Goal: Task Accomplishment & Management: Complete application form

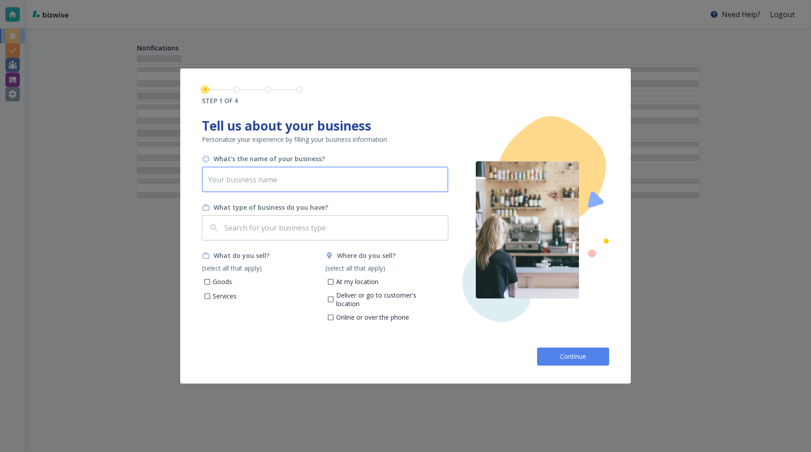
click at [266, 180] on input "text" at bounding box center [325, 179] width 246 height 25
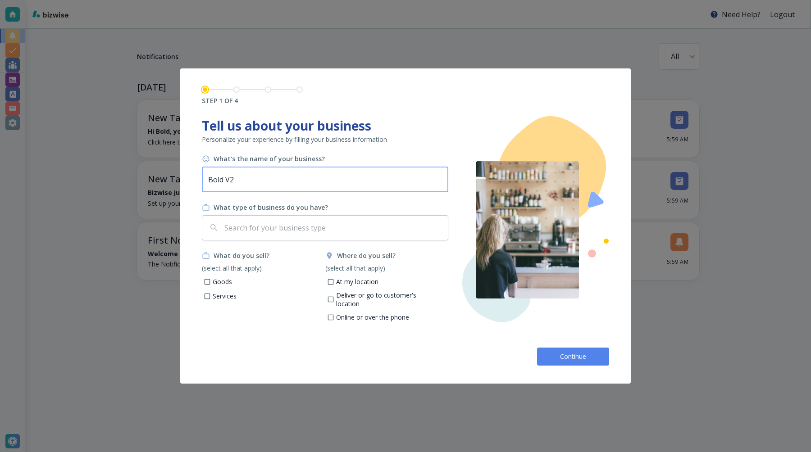
type input "Bold V2"
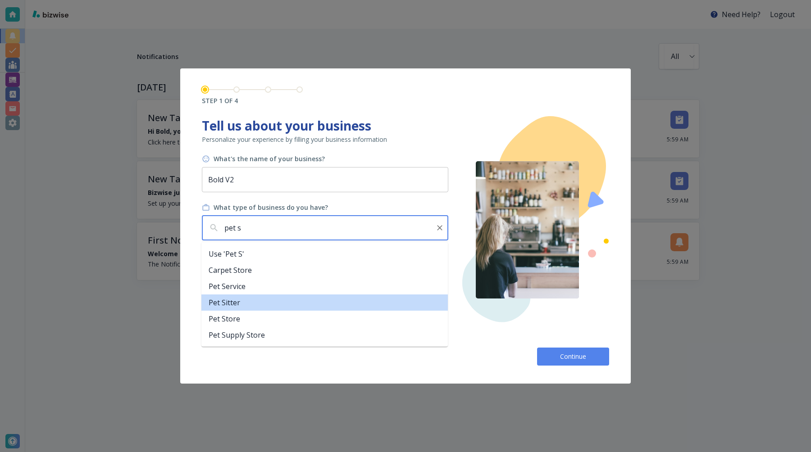
click at [255, 303] on li "Pet Sitter" at bounding box center [324, 303] width 246 height 16
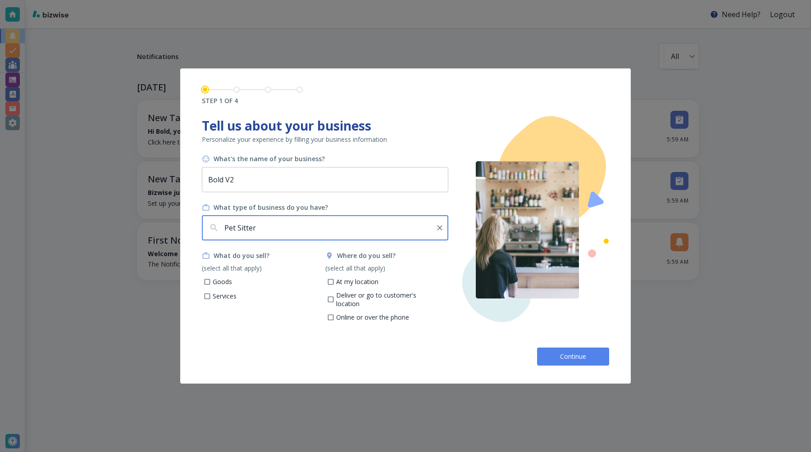
type input "Pet Sitter"
click at [330, 281] on input "At my location" at bounding box center [331, 283] width 8 height 8
checkbox input "true"
click at [220, 279] on p "Goods" at bounding box center [222, 282] width 19 height 9
click at [211, 279] on input "Goods" at bounding box center [208, 283] width 8 height 8
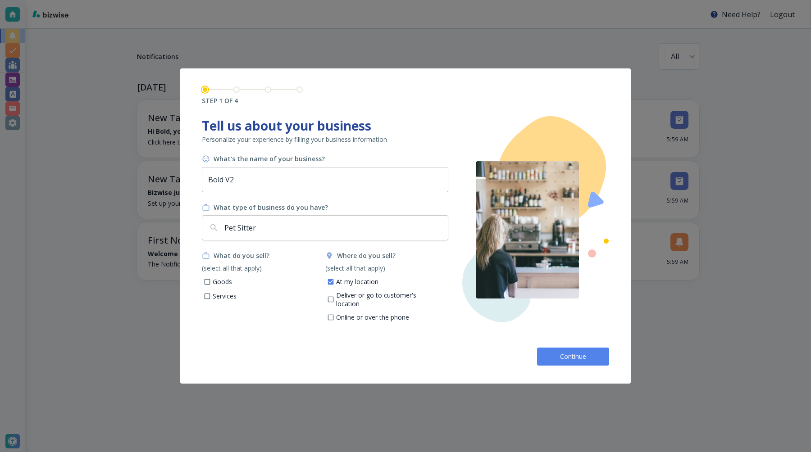
checkbox input "true"
click at [553, 354] on button "Continue" at bounding box center [573, 357] width 72 height 18
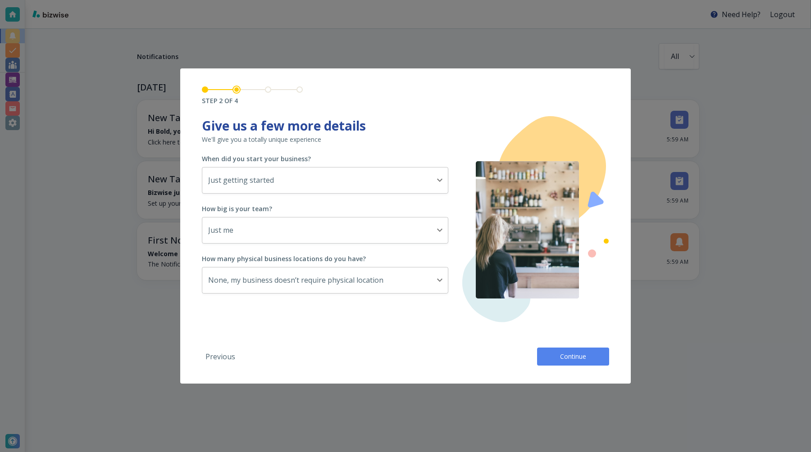
click at [553, 354] on button "Continue" at bounding box center [573, 357] width 72 height 18
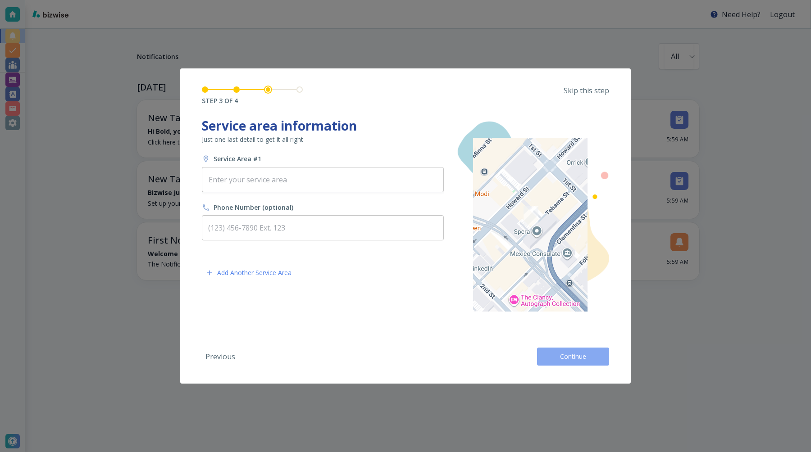
click at [553, 354] on button "Continue" at bounding box center [573, 357] width 72 height 18
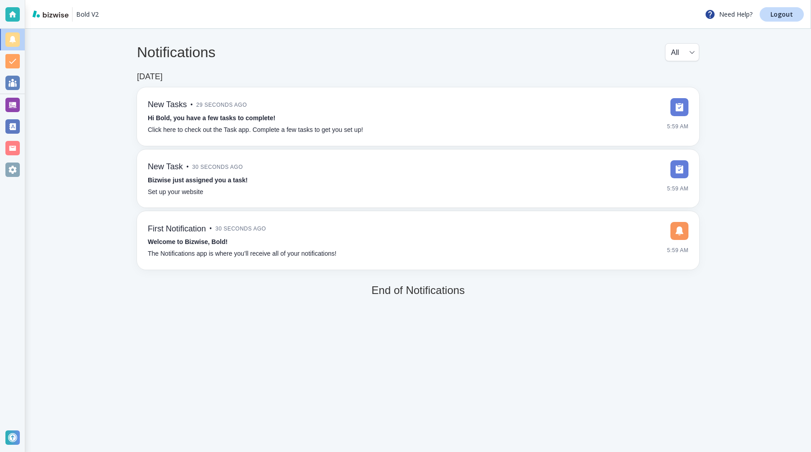
click at [10, 101] on div at bounding box center [12, 105] width 14 height 14
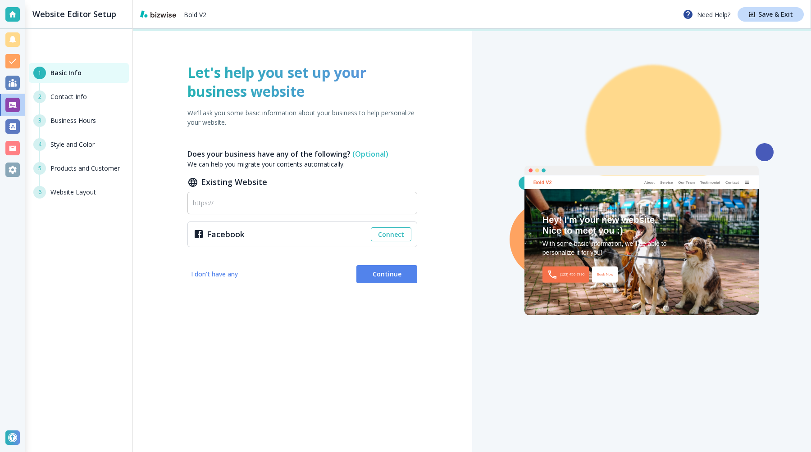
click at [369, 270] on span "Continue" at bounding box center [387, 274] width 46 height 9
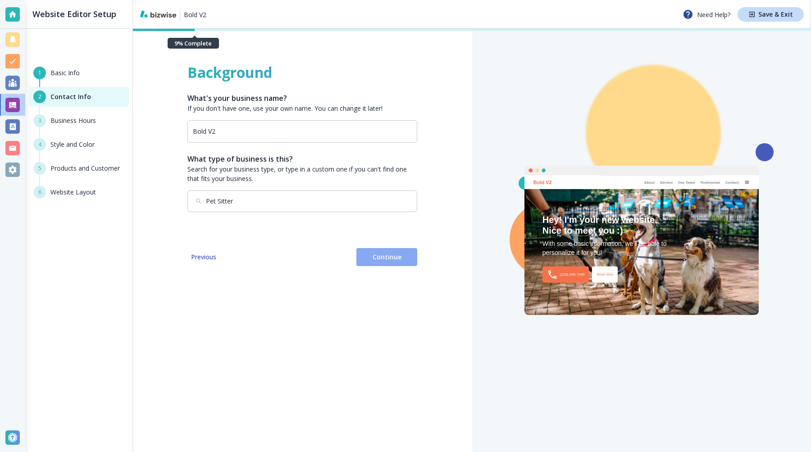
click at [383, 257] on span "Continue" at bounding box center [387, 257] width 46 height 9
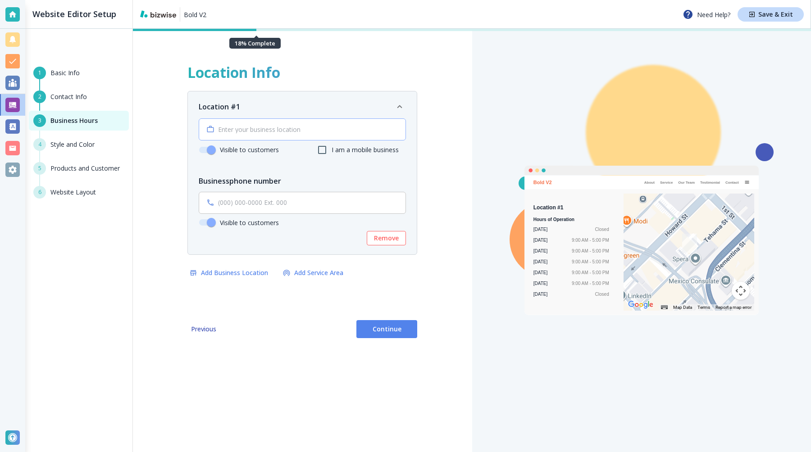
click at [309, 124] on div "​" at bounding box center [302, 130] width 207 height 22
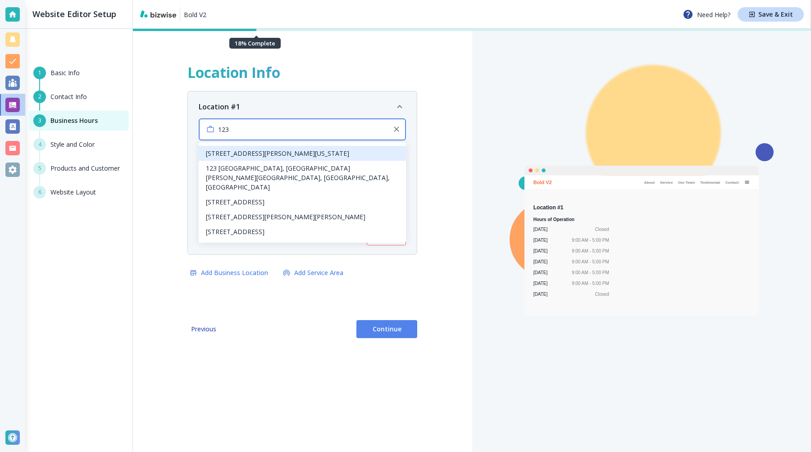
click at [249, 159] on li "123 William Street, New York, NY, USA" at bounding box center [302, 153] width 207 height 15
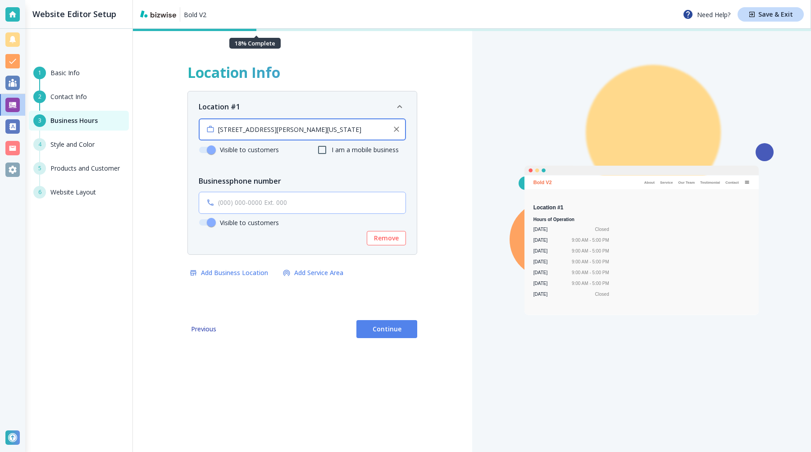
type input "123 William Street, New York, NY, USA"
click at [248, 202] on input "text" at bounding box center [309, 203] width 182 height 8
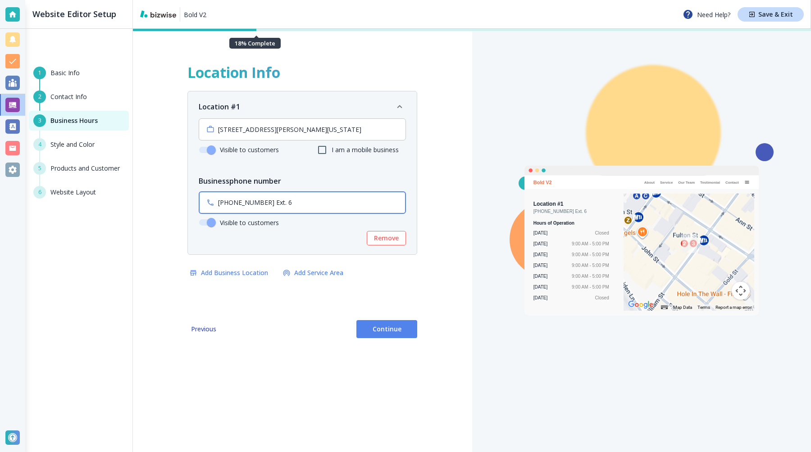
type input "(786) 544-5455 Ext. 6"
click at [397, 334] on button "Continue" at bounding box center [386, 329] width 61 height 18
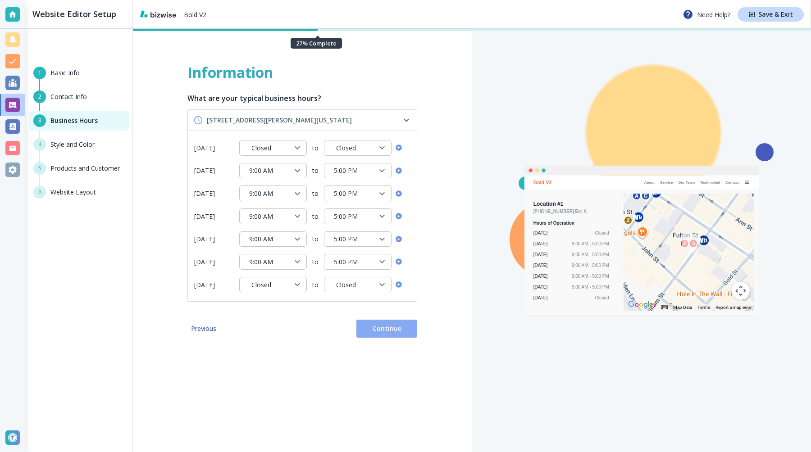
click at [404, 324] on button "Continue" at bounding box center [386, 329] width 61 height 18
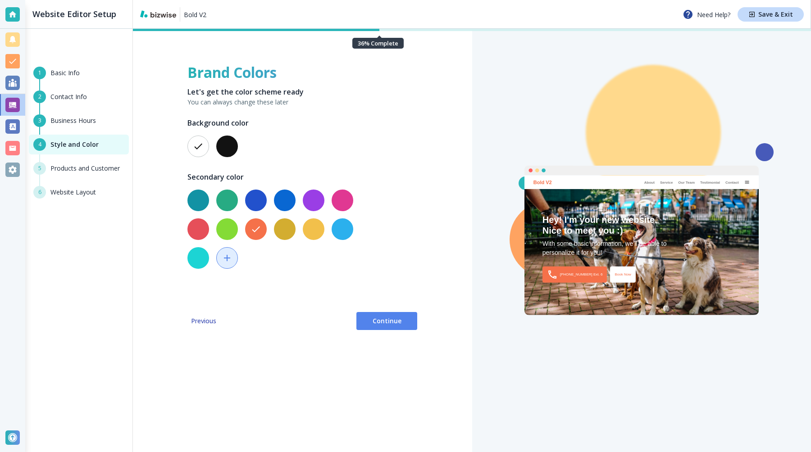
click at [405, 317] on span "Continue" at bounding box center [387, 321] width 46 height 9
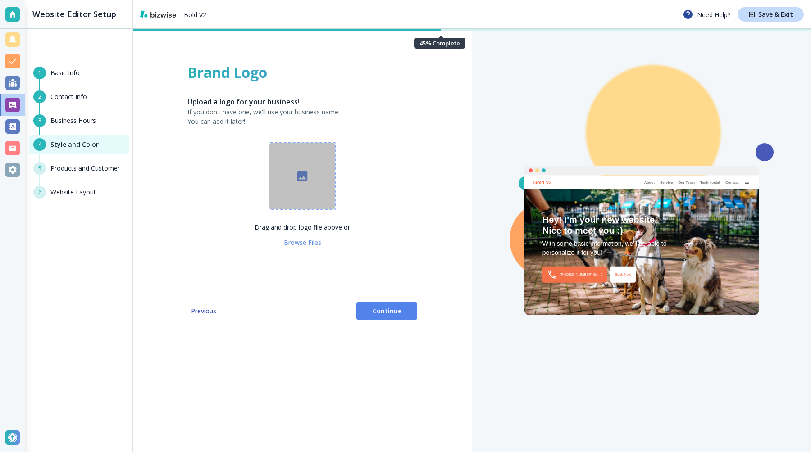
click at [307, 155] on button "button" at bounding box center [303, 176] width 68 height 68
click at [385, 310] on span "Continue" at bounding box center [387, 311] width 46 height 9
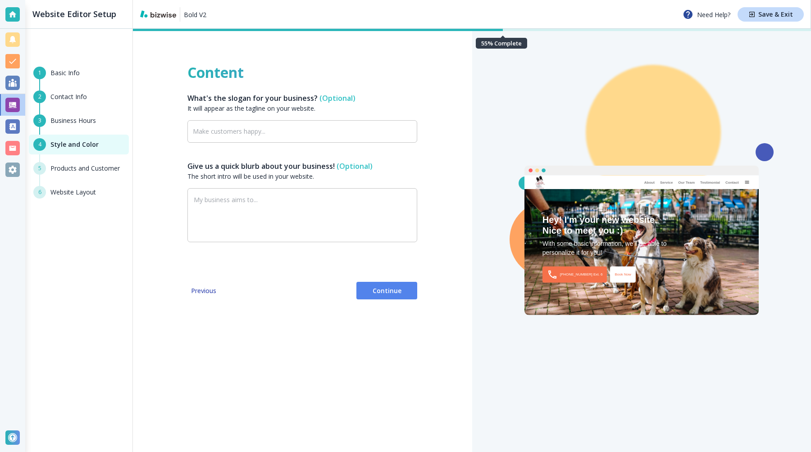
click at [380, 297] on button "Continue" at bounding box center [386, 291] width 61 height 18
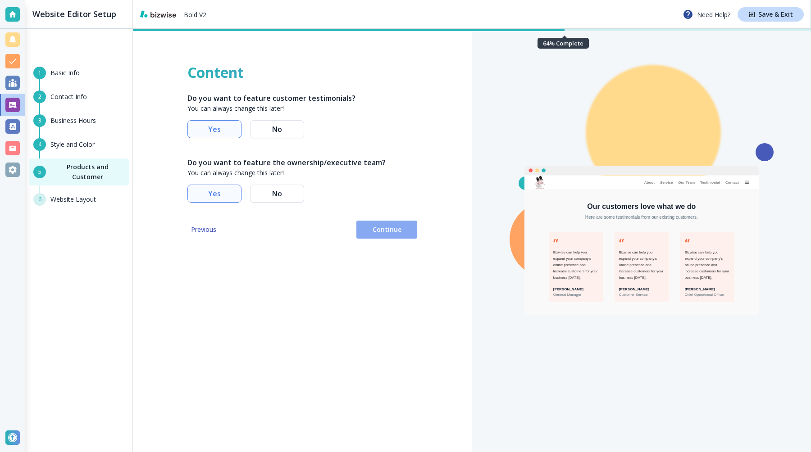
click at [370, 233] on span "Continue" at bounding box center [387, 229] width 46 height 9
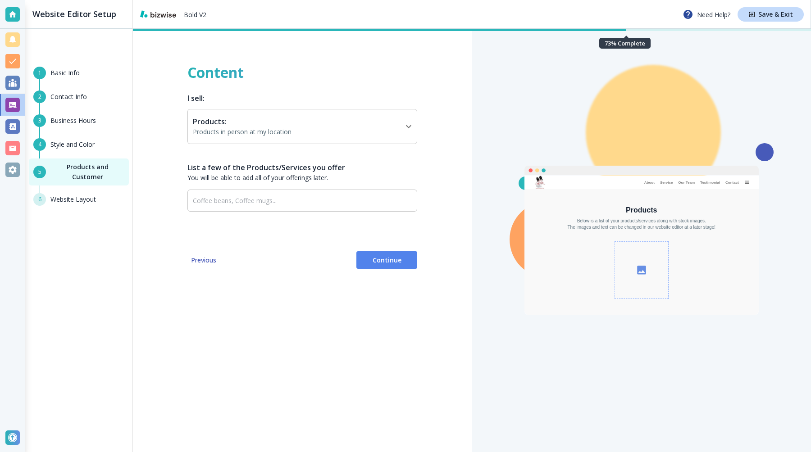
click at [397, 267] on button "Continue" at bounding box center [386, 260] width 61 height 18
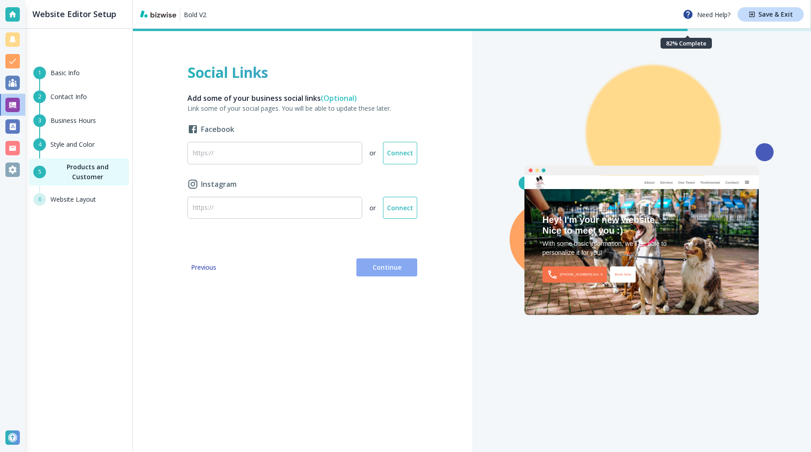
click at [392, 271] on span "Continue" at bounding box center [387, 267] width 46 height 9
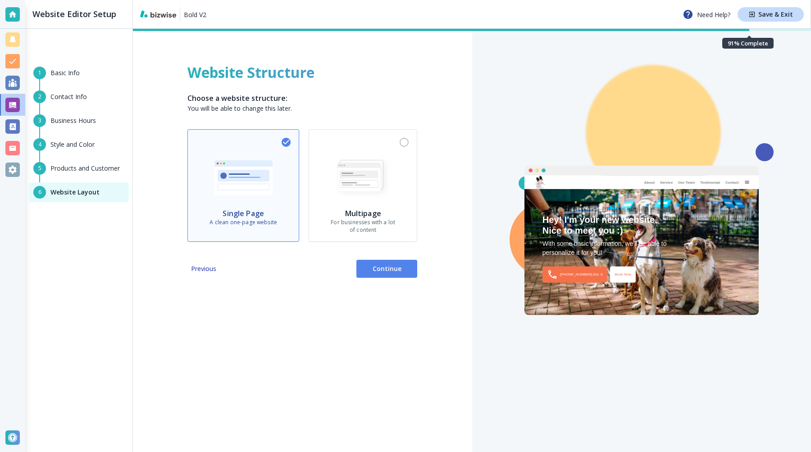
click at [375, 223] on p "For businesses with a lot of content" at bounding box center [363, 226] width 64 height 15
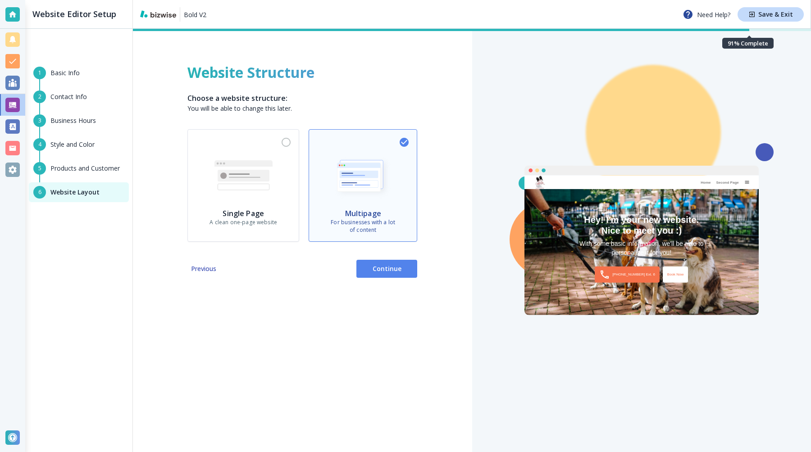
click at [376, 269] on span "Continue" at bounding box center [387, 269] width 46 height 9
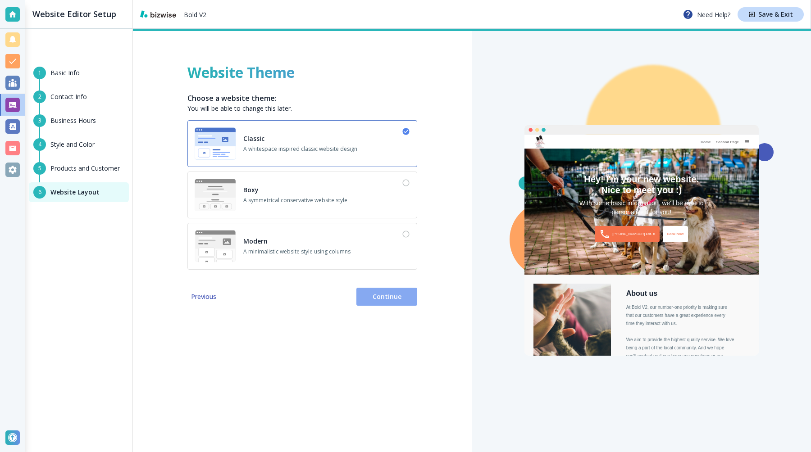
click at [393, 297] on span "Continue" at bounding box center [387, 296] width 46 height 9
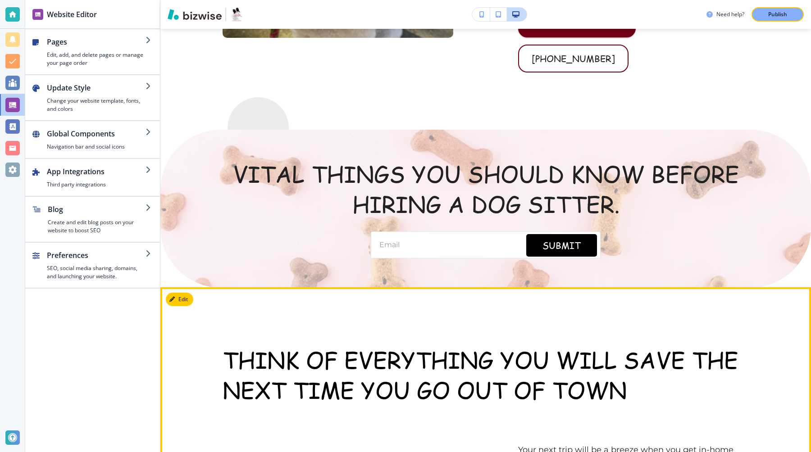
scroll to position [1994, 0]
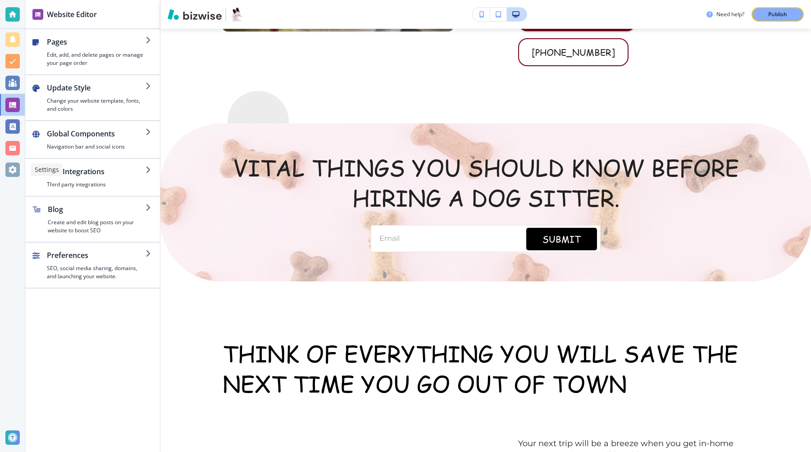
click at [13, 171] on div at bounding box center [12, 170] width 14 height 14
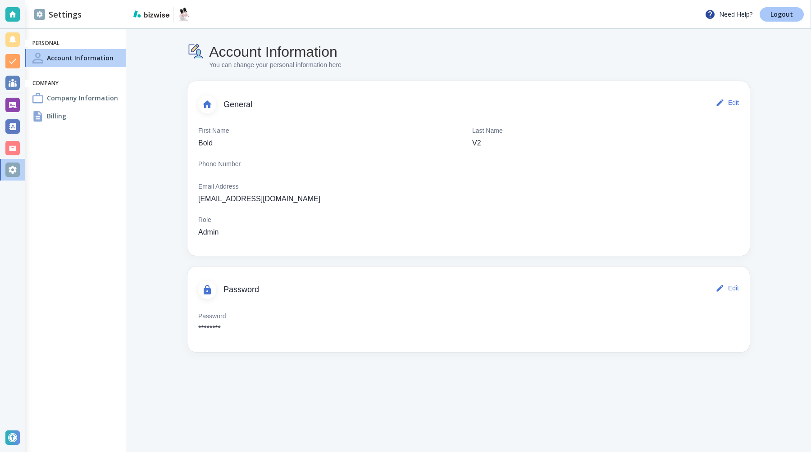
click at [791, 19] on link "Logout" at bounding box center [782, 14] width 44 height 14
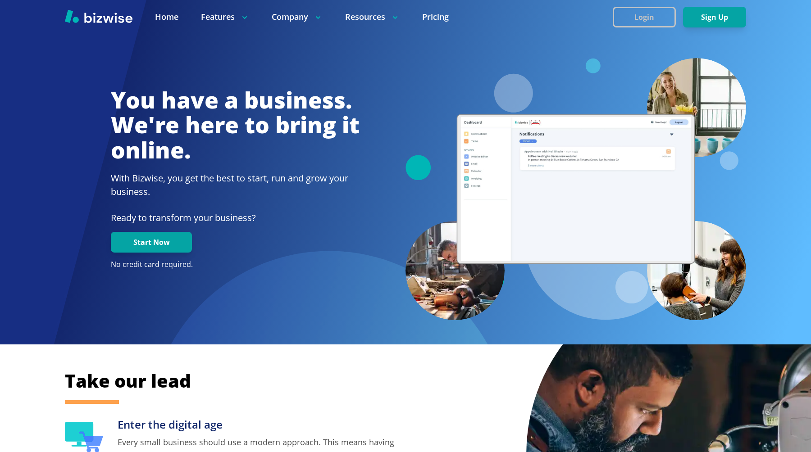
click at [648, 16] on button "Login" at bounding box center [644, 17] width 63 height 21
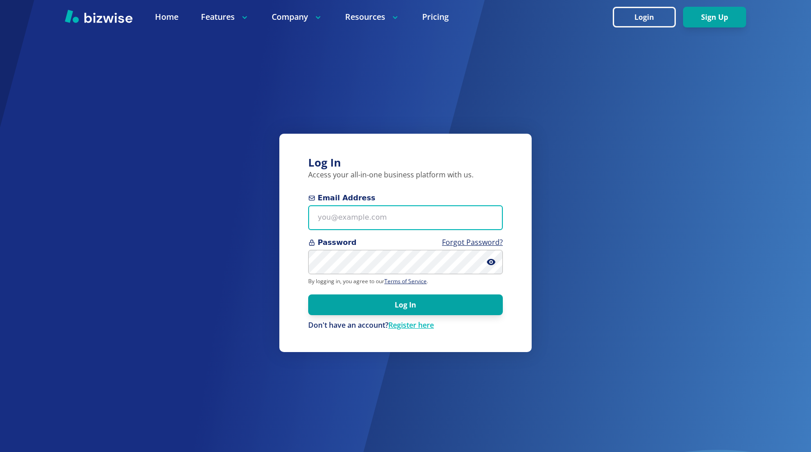
click at [371, 225] on input "Email Address" at bounding box center [405, 217] width 195 height 25
click at [393, 219] on input "chemar+bold5" at bounding box center [405, 217] width 195 height 25
type input "chemar+bold5@bizwise.com"
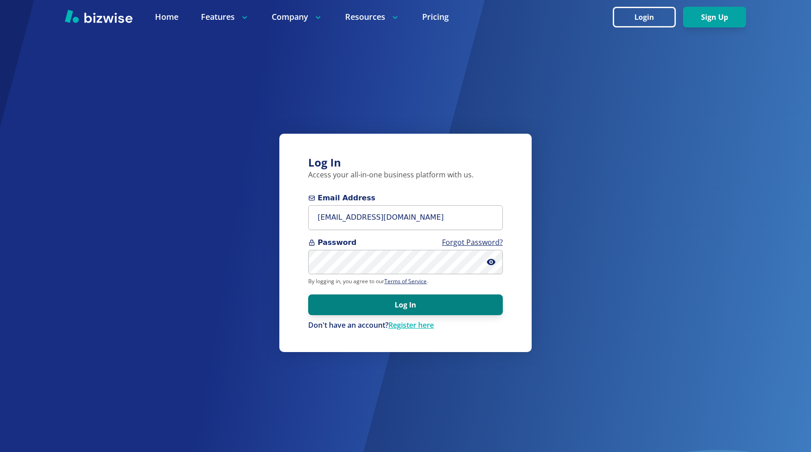
click at [348, 305] on button "Log In" at bounding box center [405, 305] width 195 height 21
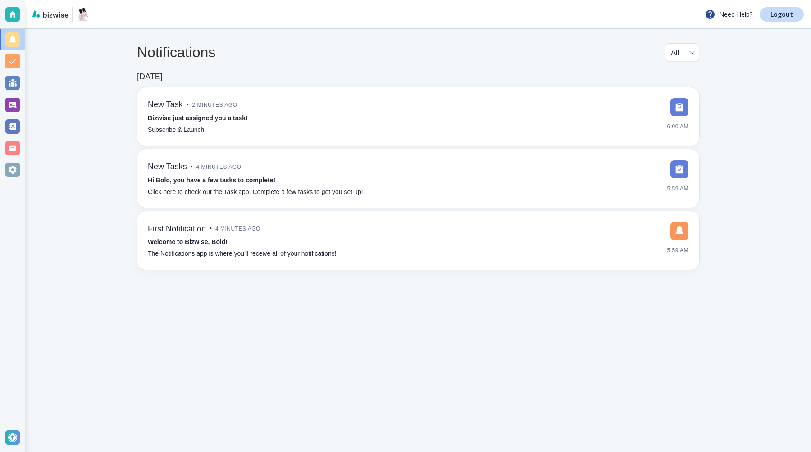
click at [14, 100] on div at bounding box center [12, 105] width 14 height 14
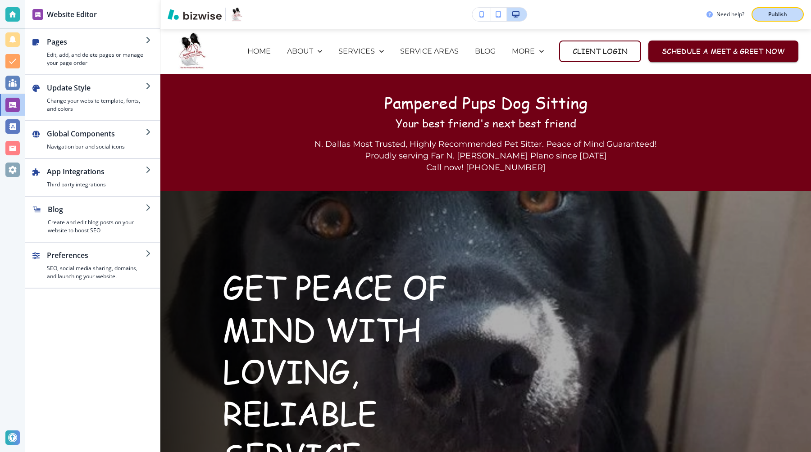
click at [788, 14] on div "Publish" at bounding box center [777, 14] width 29 height 8
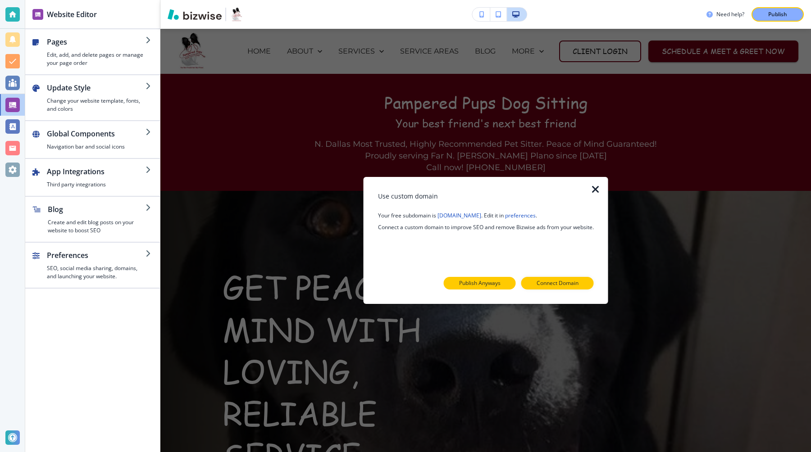
click at [470, 284] on p "Publish Anyways" at bounding box center [479, 283] width 41 height 8
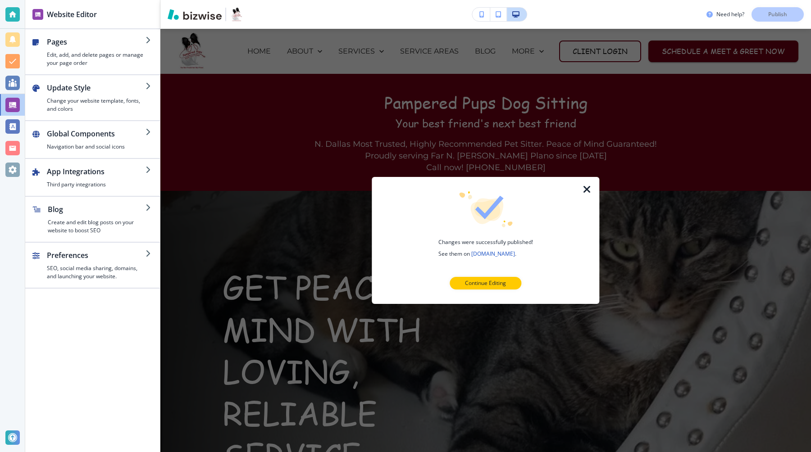
click at [494, 251] on link "bold-v2-5.bizwise.com" at bounding box center [493, 254] width 44 height 8
click at [587, 187] on icon "button" at bounding box center [587, 189] width 11 height 11
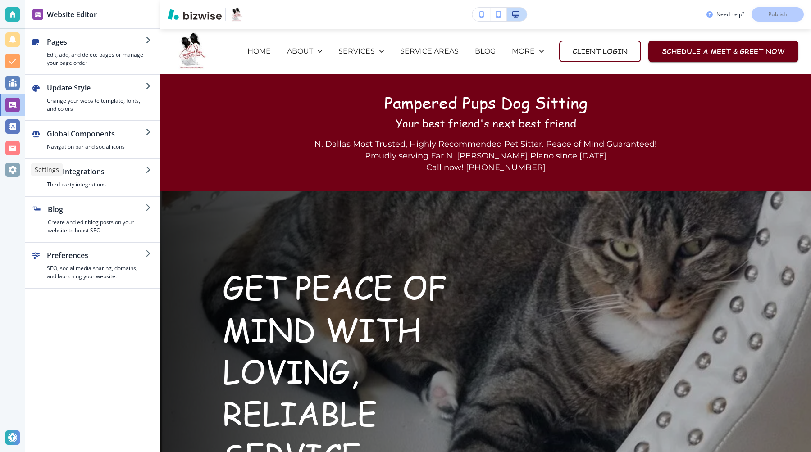
click at [11, 171] on div at bounding box center [12, 170] width 14 height 14
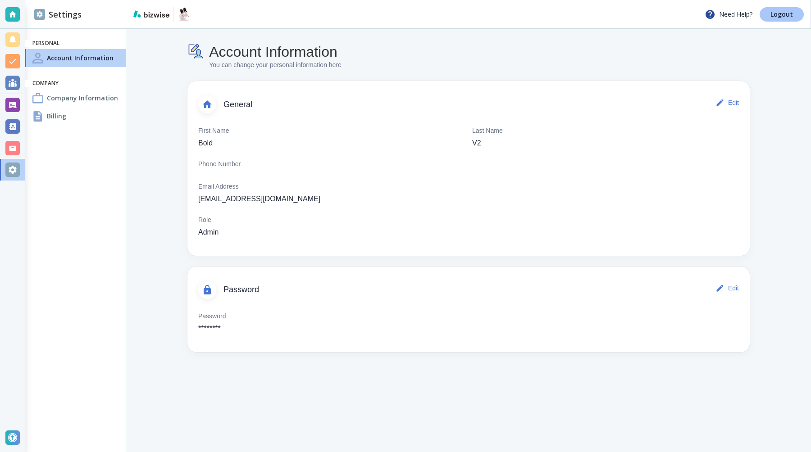
click at [782, 15] on p "Logout" at bounding box center [782, 14] width 23 height 6
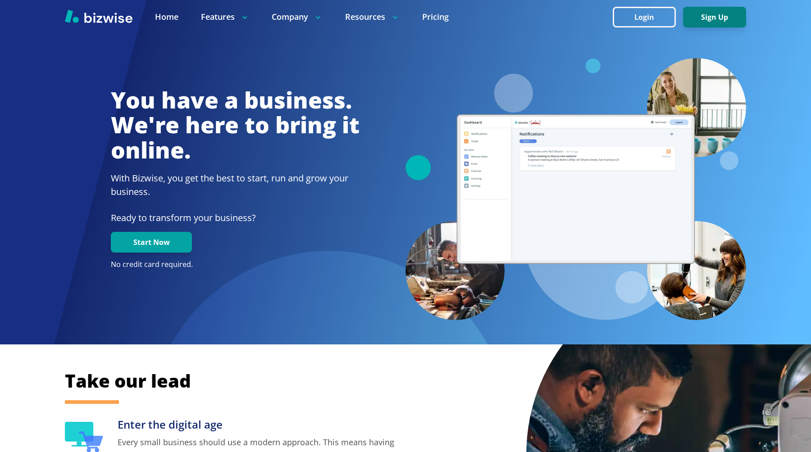
click at [706, 21] on button "Sign Up" at bounding box center [714, 17] width 63 height 21
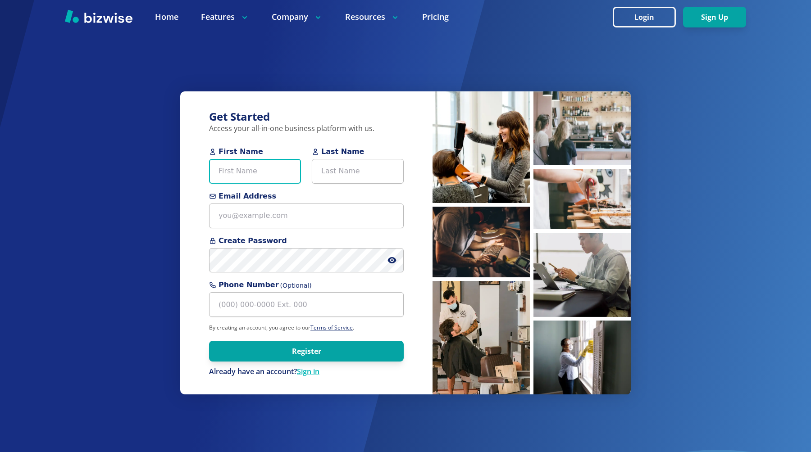
click at [259, 180] on input "First Name" at bounding box center [255, 171] width 92 height 25
type input "Bold"
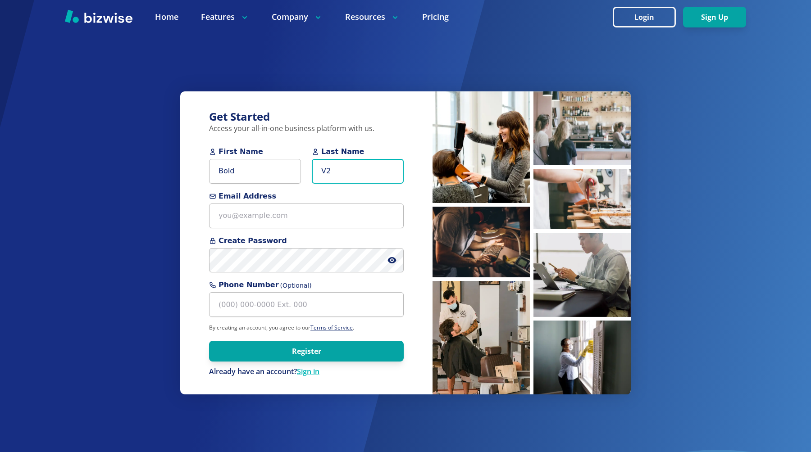
type input "V2"
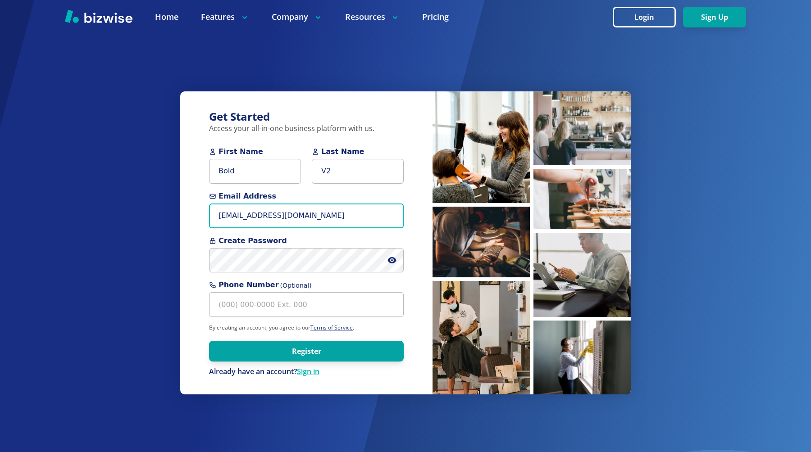
type input "[EMAIL_ADDRESS][DOMAIN_NAME]"
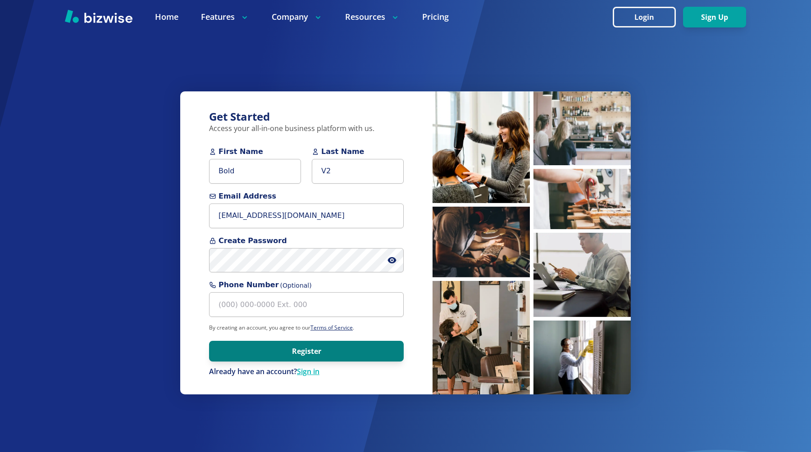
click at [254, 355] on button "Register" at bounding box center [306, 351] width 195 height 21
